Goal: Communication & Community: Answer question/provide support

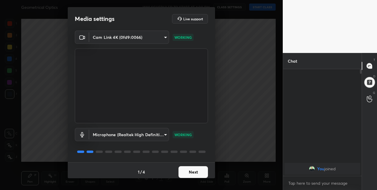
click at [192, 173] on button "Next" at bounding box center [192, 172] width 29 height 12
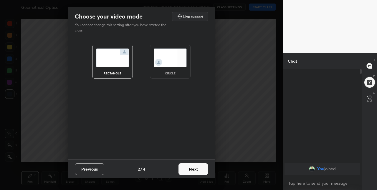
click at [196, 170] on button "Next" at bounding box center [192, 169] width 29 height 12
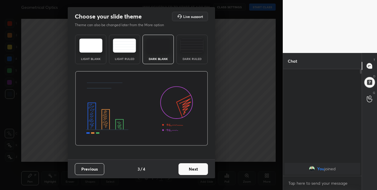
click at [198, 170] on button "Next" at bounding box center [192, 169] width 29 height 12
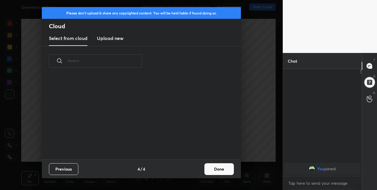
click at [198, 170] on div "Previous 4 / 4 Done" at bounding box center [141, 169] width 199 height 19
click at [209, 171] on button "Done" at bounding box center [218, 169] width 29 height 12
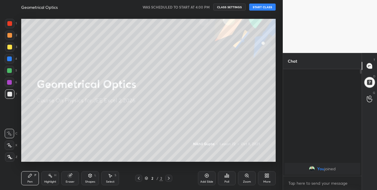
click at [263, 8] on button "START CLASS" at bounding box center [262, 7] width 26 height 7
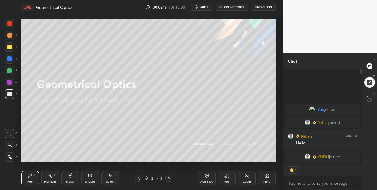
scroll to position [105, 77]
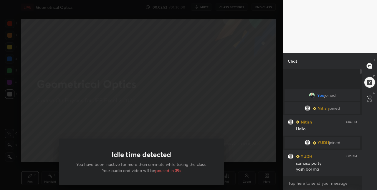
click at [50, 121] on div "Idle time detected You have been inactive for more than a minute while taking t…" at bounding box center [141, 95] width 283 height 190
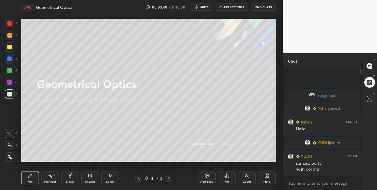
click at [299, 184] on body "1 2 3 4 5 6 7 C X Z C X Z E E Erase all H H LIVE Geometrical Optics 00:03:40 / …" at bounding box center [188, 95] width 377 height 190
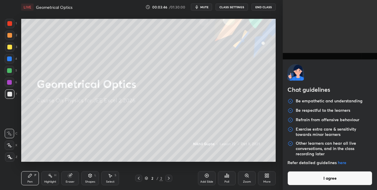
click at [291, 49] on div "Chat guidelines Be empathetic and understanding Be respectful to the learners R…" at bounding box center [330, 95] width 94 height 190
click at [310, 179] on button "I agree" at bounding box center [329, 178] width 85 height 14
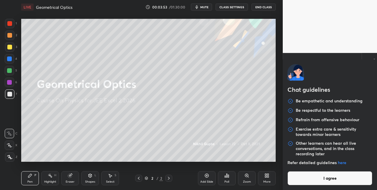
type textarea "x"
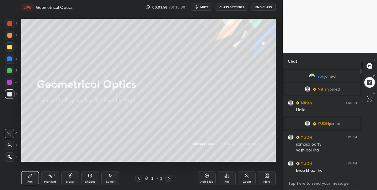
type textarea "O"
type textarea "x"
type textarea "Ok"
type textarea "x"
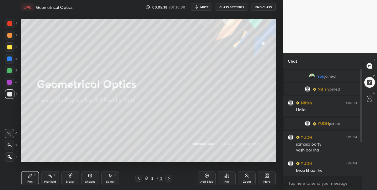
click at [169, 178] on icon at bounding box center [168, 178] width 5 height 5
click at [211, 181] on div "Add Slide" at bounding box center [206, 181] width 13 height 3
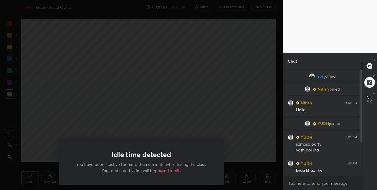
click at [103, 113] on div "Idle time detected You have been inactive for more than a minute while taking t…" at bounding box center [141, 95] width 283 height 190
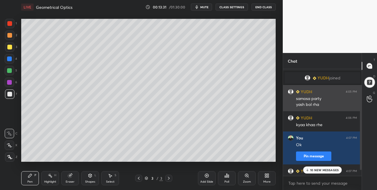
scroll to position [54, 0]
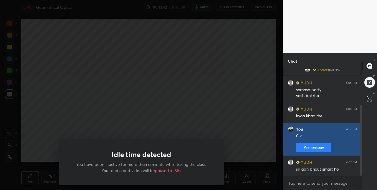
click at [308, 147] on button "Pin message" at bounding box center [313, 147] width 35 height 9
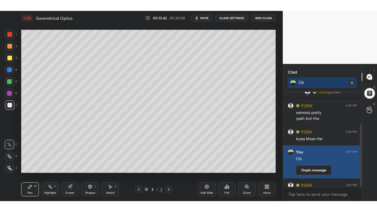
scroll to position [44, 77]
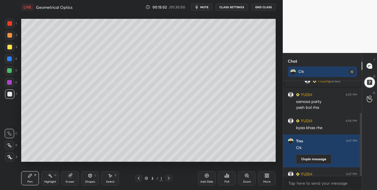
click at [202, 180] on div "Add Slide" at bounding box center [206, 181] width 13 height 3
click at [267, 180] on div "More" at bounding box center [267, 178] width 18 height 14
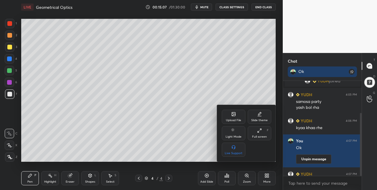
click at [258, 133] on div "Full screen F" at bounding box center [260, 133] width 24 height 14
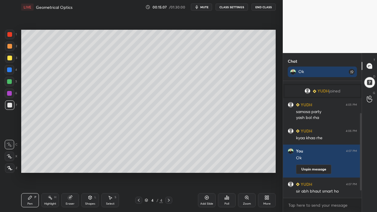
scroll to position [44, 0]
click at [8, 61] on div at bounding box center [9, 57] width 9 height 9
click at [11, 108] on div at bounding box center [9, 104] width 9 height 9
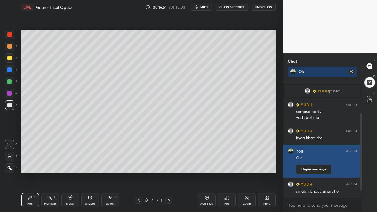
click at [118, 173] on div "Setting up your live class Poll for secs No correct answer Start poll" at bounding box center [148, 101] width 259 height 174
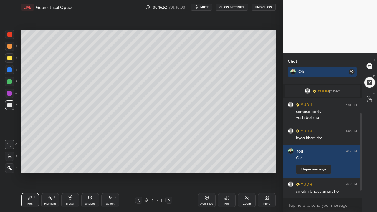
click at [130, 176] on div "Setting up your live class Poll for secs No correct answer Start poll" at bounding box center [148, 101] width 259 height 174
click at [140, 173] on div "Setting up your live class Poll for secs No correct answer Start poll" at bounding box center [148, 101] width 259 height 174
click at [155, 179] on div "Setting up your live class Poll for secs No correct answer Start poll" at bounding box center [148, 101] width 259 height 174
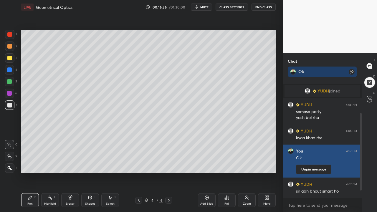
click at [143, 173] on div "Setting up your live class Poll for secs No correct answer Start poll" at bounding box center [148, 101] width 259 height 174
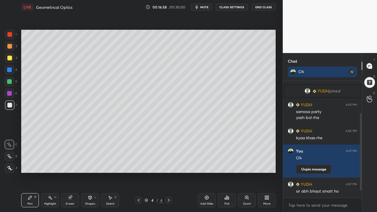
click at [154, 175] on div "Setting up your live class Poll for secs No correct answer Start poll" at bounding box center [148, 101] width 259 height 174
click at [149, 174] on div "Setting up your live class Poll for secs No correct answer Start poll" at bounding box center [148, 101] width 259 height 174
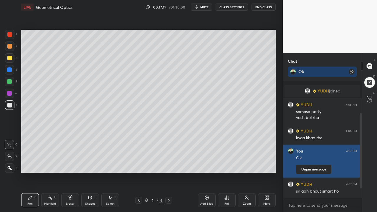
scroll to position [65, 0]
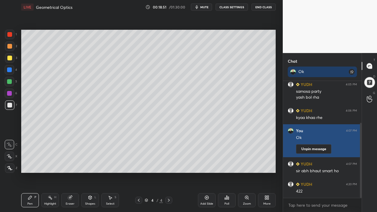
click at [208, 190] on div "Add Slide" at bounding box center [207, 200] width 18 height 14
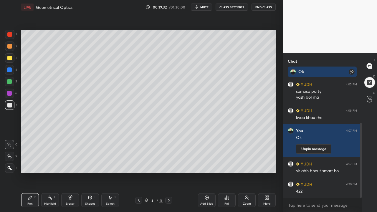
click at [70, 190] on icon at bounding box center [70, 198] width 4 height 4
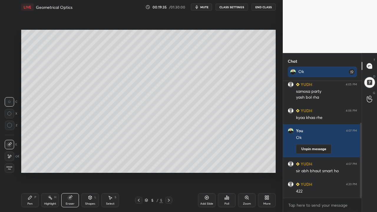
click at [29, 190] on div "Pen P" at bounding box center [30, 200] width 18 height 14
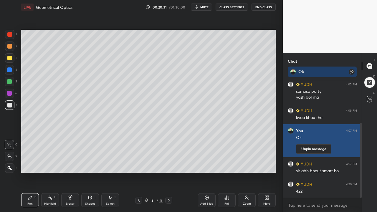
scroll to position [90, 0]
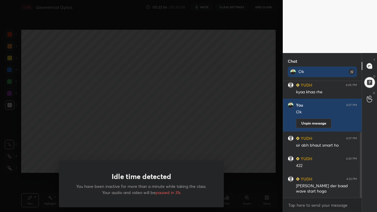
click at [187, 152] on div "Idle time detected You have been inactive for more than a minute while taking t…" at bounding box center [141, 106] width 283 height 212
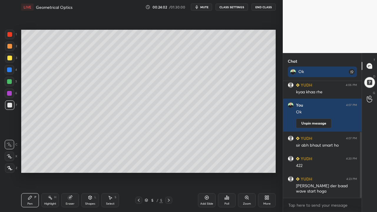
click at [206, 190] on icon at bounding box center [206, 197] width 5 height 5
click at [9, 61] on div at bounding box center [9, 57] width 9 height 9
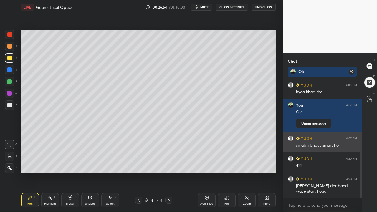
click at [8, 104] on div at bounding box center [9, 105] width 5 height 5
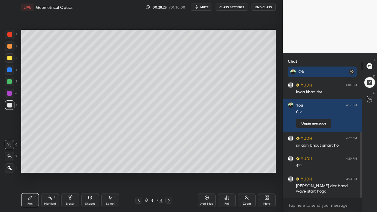
click at [206, 190] on div "Add Slide" at bounding box center [206, 203] width 13 height 3
click at [206, 190] on div "Add Slide" at bounding box center [207, 200] width 18 height 14
click at [173, 29] on div "Setting up your live class Poll for secs No correct answer Start poll" at bounding box center [148, 101] width 259 height 174
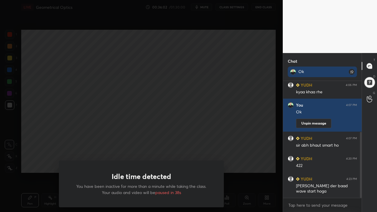
click at [183, 135] on div "Idle time detected You have been inactive for more than a minute while taking t…" at bounding box center [141, 106] width 283 height 212
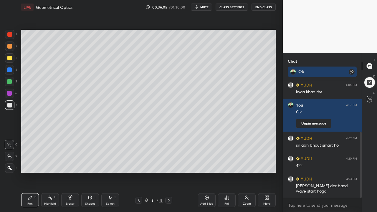
click at [207, 190] on div "Add Slide" at bounding box center [206, 203] width 13 height 3
click at [11, 59] on div at bounding box center [9, 58] width 5 height 5
click at [10, 104] on div at bounding box center [9, 105] width 5 height 5
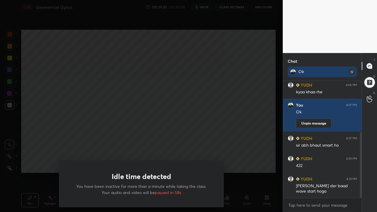
click at [148, 141] on div "Idle time detected You have been inactive for more than a minute while taking t…" at bounding box center [141, 106] width 283 height 212
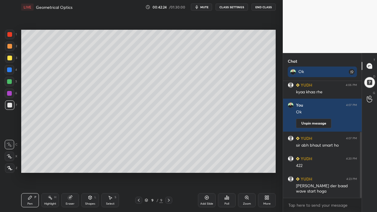
click at [209, 190] on div "Add Slide" at bounding box center [207, 200] width 18 height 14
click at [11, 58] on div at bounding box center [9, 58] width 5 height 5
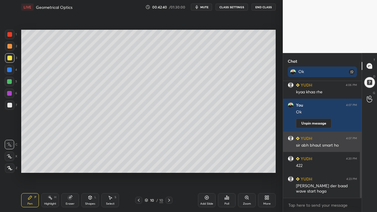
click at [11, 107] on div at bounding box center [9, 105] width 5 height 5
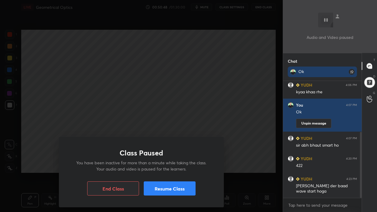
click at [160, 189] on button "Resume Class" at bounding box center [170, 188] width 52 height 14
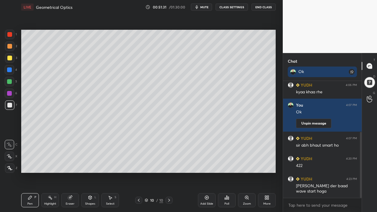
click at [199, 190] on div "Add Slide" at bounding box center [207, 200] width 18 height 14
click at [11, 57] on div at bounding box center [9, 58] width 5 height 5
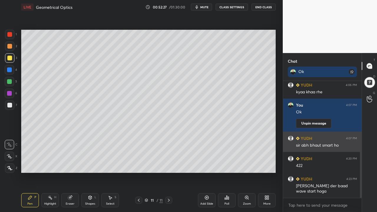
click at [93, 29] on div "Setting up your live class Poll for secs No correct answer Start poll" at bounding box center [148, 101] width 259 height 174
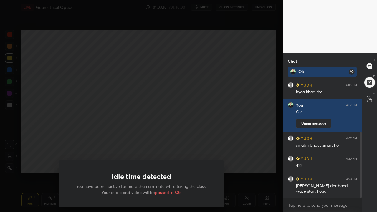
click at [127, 150] on div "Idle time detected You have been inactive for more than a minute while taking t…" at bounding box center [141, 106] width 283 height 212
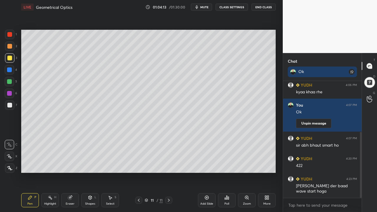
click at [208, 190] on div "Add Slide" at bounding box center [206, 203] width 13 height 3
click at [90, 190] on icon at bounding box center [90, 198] width 3 height 4
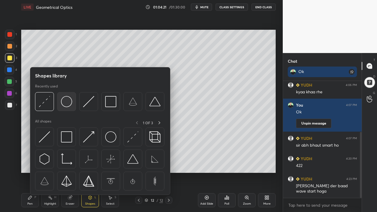
click at [69, 106] on img at bounding box center [66, 101] width 11 height 11
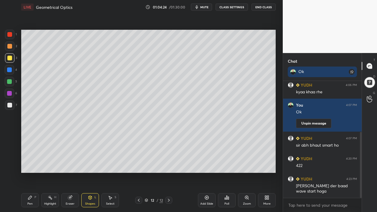
click at [10, 47] on div at bounding box center [9, 46] width 5 height 5
click at [32, 190] on div "Pen" at bounding box center [29, 203] width 5 height 3
click at [10, 106] on div at bounding box center [9, 105] width 5 height 5
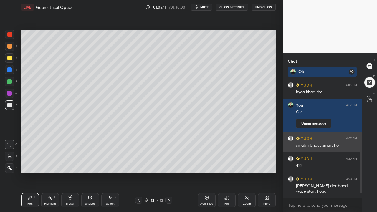
scroll to position [111, 0]
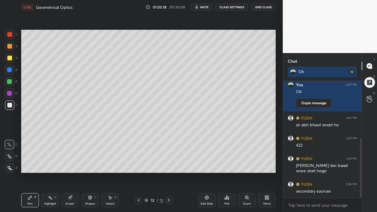
click at [104, 29] on div "Setting up your live class Poll for secs No correct answer Start poll" at bounding box center [148, 101] width 259 height 174
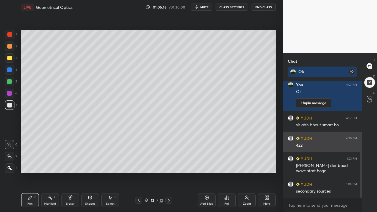
click at [104, 28] on div "Setting up your live class Poll for secs No correct answer Start poll" at bounding box center [148, 101] width 259 height 174
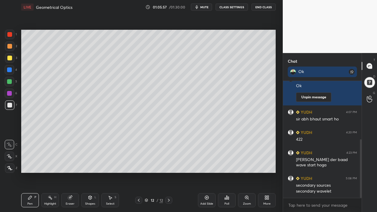
click at [153, 173] on div "Setting up your live class Poll for secs No correct answer Start poll" at bounding box center [148, 101] width 259 height 174
click at [153, 174] on div "Setting up your live class Poll for secs No correct answer Start poll" at bounding box center [148, 101] width 259 height 174
click at [322, 190] on textarea at bounding box center [322, 204] width 69 height 9
type textarea "x"
type textarea "G"
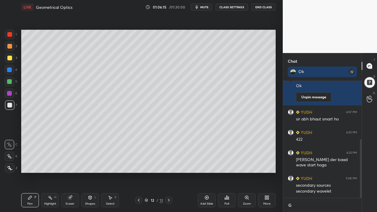
type textarea "x"
type textarea "Gd"
type textarea "x"
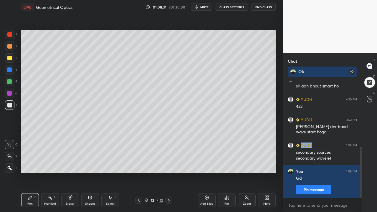
click at [13, 58] on div at bounding box center [9, 57] width 9 height 9
click at [11, 104] on div at bounding box center [9, 105] width 5 height 5
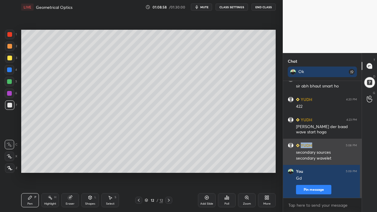
click at [320, 145] on div "YUDH 5:08 PM" at bounding box center [322, 145] width 69 height 6
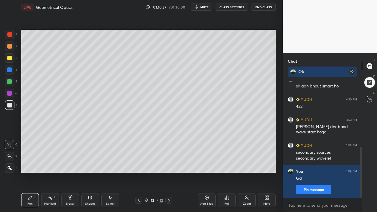
click at [206, 190] on div "Add Slide" at bounding box center [207, 200] width 18 height 14
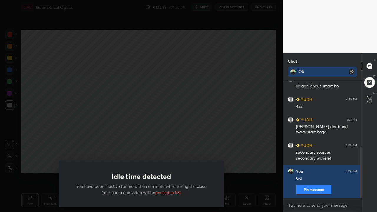
click at [97, 135] on div "Idle time detected You have been inactive for more than a minute while taking t…" at bounding box center [141, 106] width 283 height 212
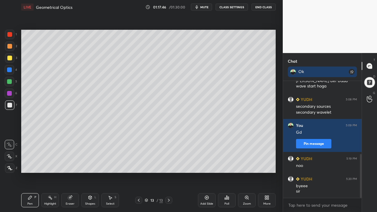
scroll to position [201, 0]
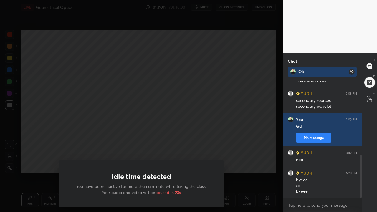
click at [59, 136] on div "Idle time detected You have been inactive for more than a minute while taking t…" at bounding box center [141, 106] width 283 height 212
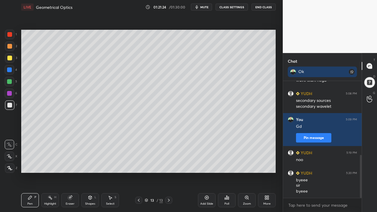
click at [263, 8] on button "End Class" at bounding box center [263, 7] width 24 height 7
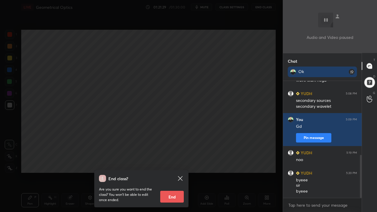
click at [173, 190] on button "End" at bounding box center [172, 197] width 24 height 12
type textarea "x"
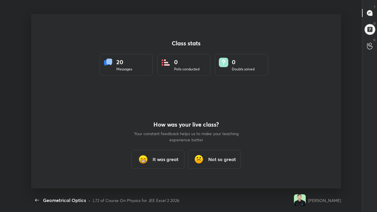
scroll to position [0, 0]
click at [159, 159] on h3 "It was great" at bounding box center [165, 159] width 26 height 7
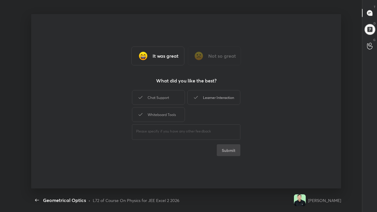
click at [202, 99] on div "Learner Interaction" at bounding box center [213, 97] width 53 height 15
click at [228, 151] on button "Submit" at bounding box center [229, 150] width 24 height 12
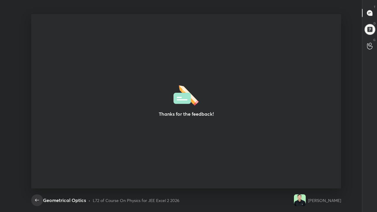
click at [38, 190] on icon "button" at bounding box center [37, 200] width 7 height 7
